Goal: Task Accomplishment & Management: Use online tool/utility

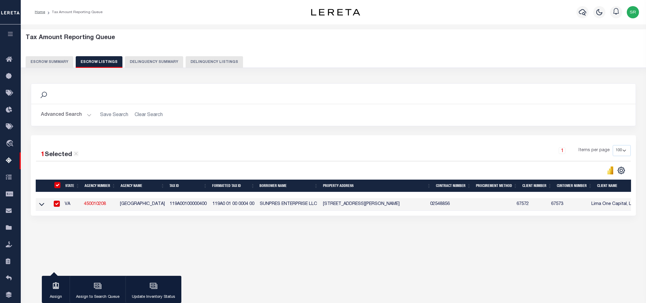
select select "100"
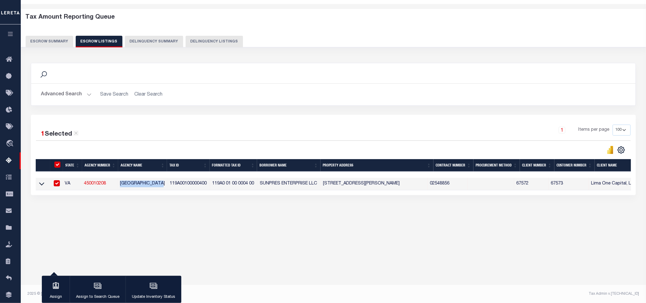
scroll to position [20, 0]
click at [50, 40] on button "Escrow Summary" at bounding box center [50, 42] width 48 height 12
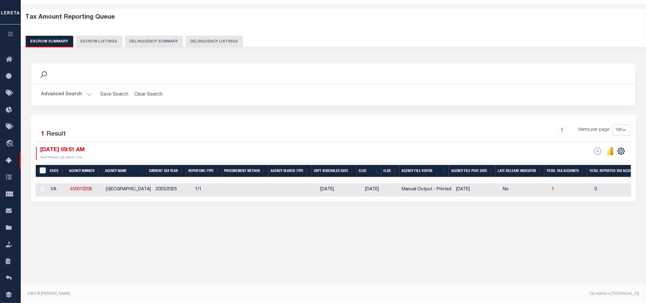
click at [89, 94] on button "Advanced Search" at bounding box center [66, 94] width 51 height 12
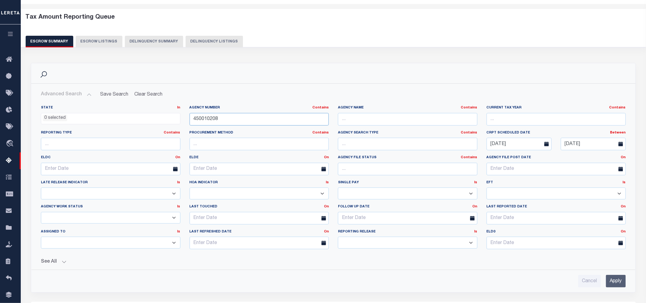
drag, startPoint x: 221, startPoint y: 117, endPoint x: 170, endPoint y: 114, distance: 51.9
click at [170, 114] on div "State In In AK AL AR AZ CA CO CT DC DE FL GA GU HI IA ID IL IN KS [GEOGRAPHIC_D…" at bounding box center [333, 179] width 594 height 149
paste input "20810000"
type input "420810000"
click at [617, 282] on input "Apply" at bounding box center [616, 281] width 20 height 13
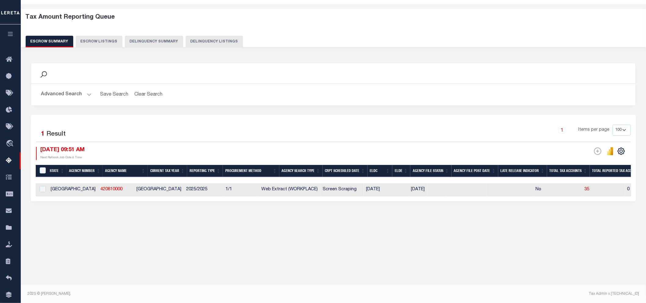
click at [391, 216] on div "Search Advanced Search Save Search Clear Search EscrowSummaryGridWrapper_dynami…" at bounding box center [333, 138] width 613 height 163
select select "100"
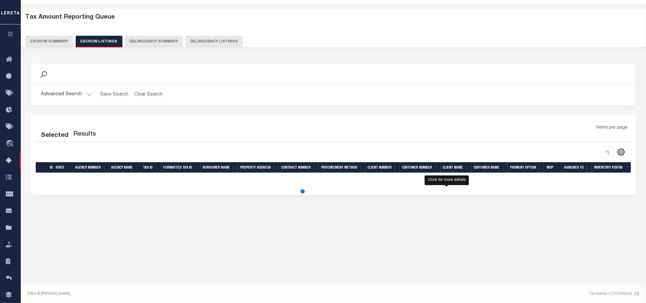
select select "100"
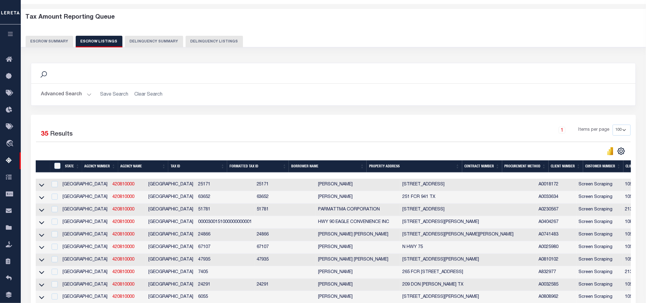
click at [63, 42] on button "Escrow Summary" at bounding box center [50, 42] width 48 height 12
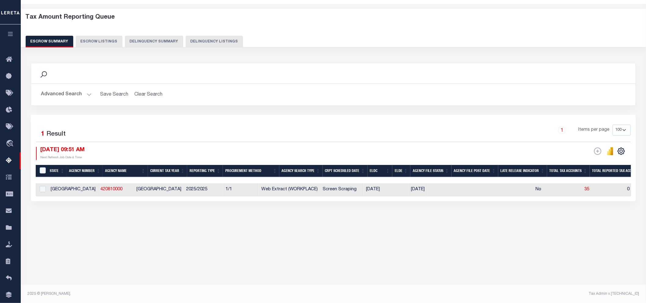
click at [356, 102] on div "Advanced Search Save Search Clear Search EscrowSummaryGridWrapper_dynamictable_…" at bounding box center [333, 95] width 604 height 22
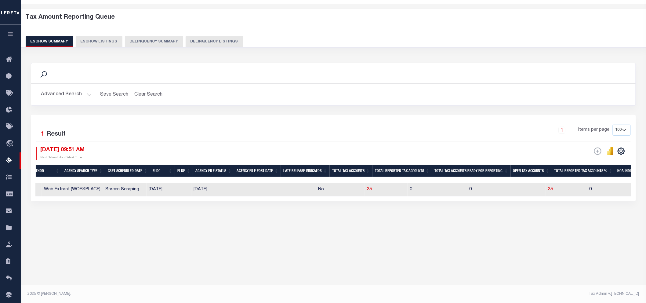
scroll to position [0, 0]
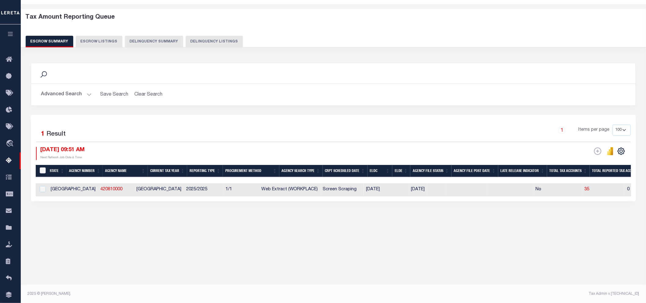
click at [42, 168] on input "&nbsp;" at bounding box center [43, 170] width 6 height 6
checkbox input "true"
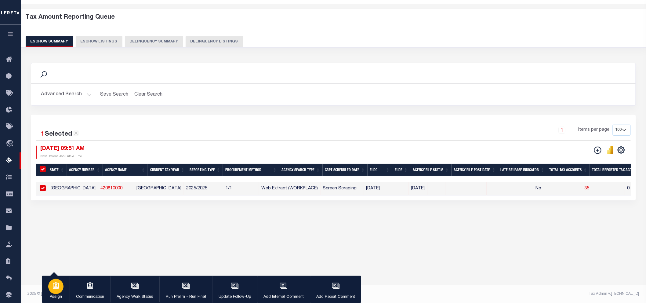
click at [56, 285] on icon "button" at bounding box center [56, 285] width 6 height 7
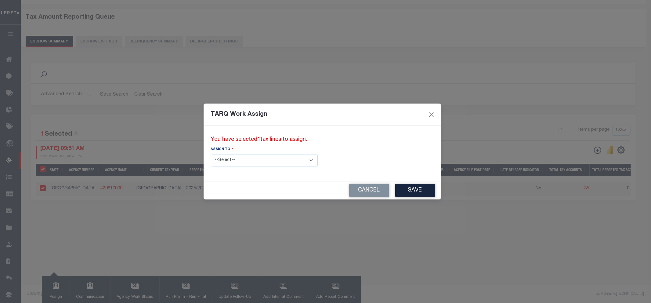
click at [230, 164] on select "--Select-- --Unassigned-- --Unassigned-- [PERSON_NAME] [PERSON_NAME] [PERSON_NA…" at bounding box center [264, 160] width 107 height 12
select select "[PERSON_NAME]"
click at [211, 154] on select "--Select-- --Unassigned-- --Unassigned-- [PERSON_NAME] [PERSON_NAME] [PERSON_NA…" at bounding box center [264, 160] width 107 height 12
click at [395, 190] on button "Save" at bounding box center [415, 190] width 40 height 13
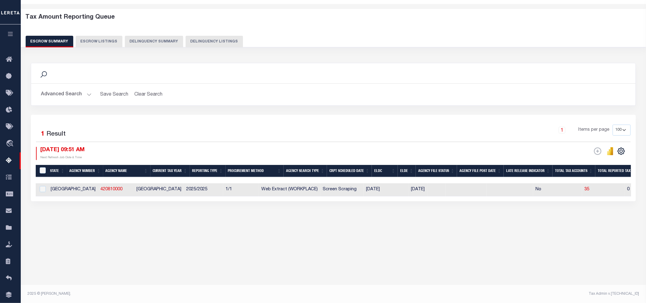
click at [361, 227] on div "Tax Amount Reporting Queue Escrow Summary Escrow Listings In" at bounding box center [333, 124] width 621 height 228
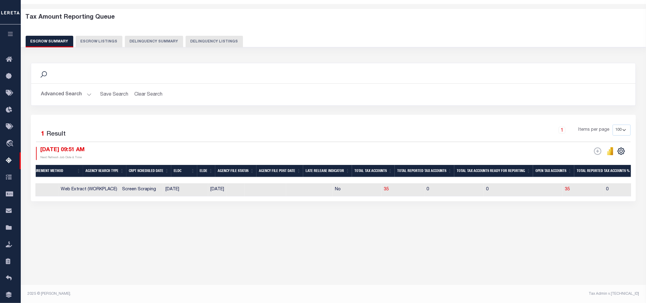
scroll to position [0, 239]
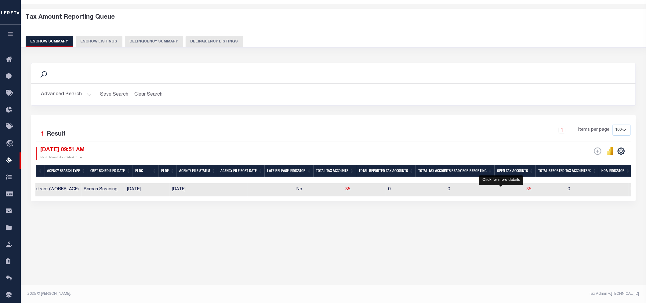
click at [526, 190] on span "35" at bounding box center [528, 189] width 5 height 4
select select "100"
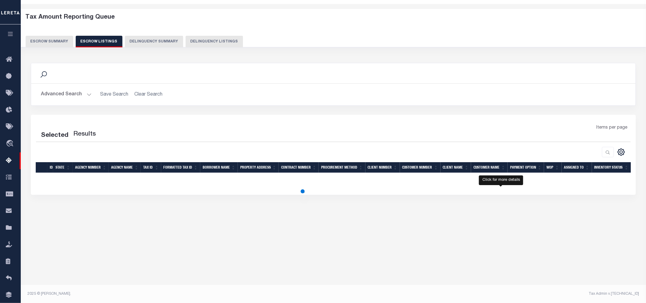
select select "100"
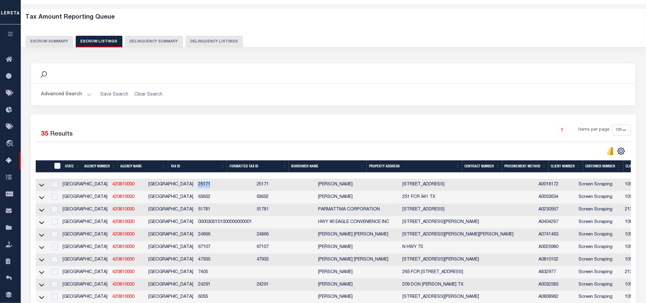
drag, startPoint x: 171, startPoint y: 185, endPoint x: 182, endPoint y: 184, distance: 11.3
click at [196, 184] on td "25171" at bounding box center [225, 184] width 59 height 13
checkbox input "false"
checkbox input "true"
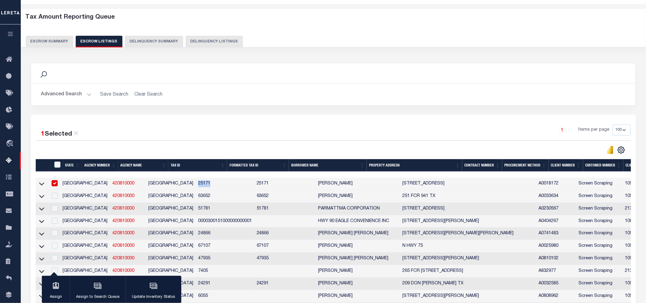
copy td "25171"
